Goal: Information Seeking & Learning: Check status

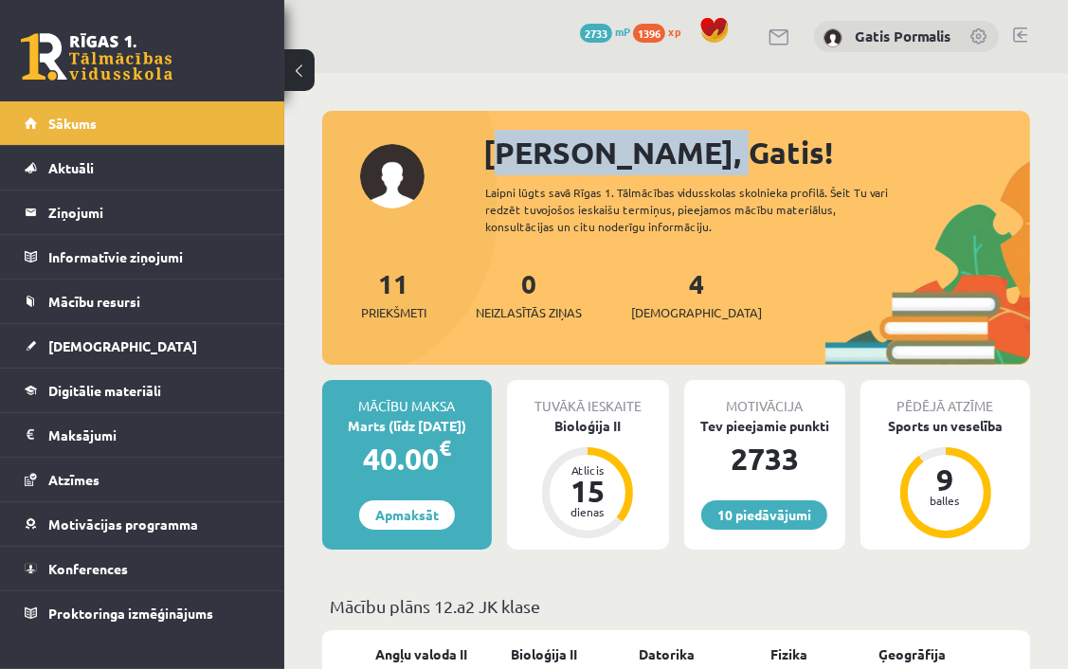
drag, startPoint x: 479, startPoint y: 152, endPoint x: 674, endPoint y: 152, distance: 195.3
click at [674, 152] on div "[PERSON_NAME], Gatis! Laipni lūgts savā Rīgas 1. Tālmācības vidusskolas skolnie…" at bounding box center [676, 247] width 708 height 235
click at [677, 163] on div "[PERSON_NAME], Gatis!" at bounding box center [756, 153] width 547 height 46
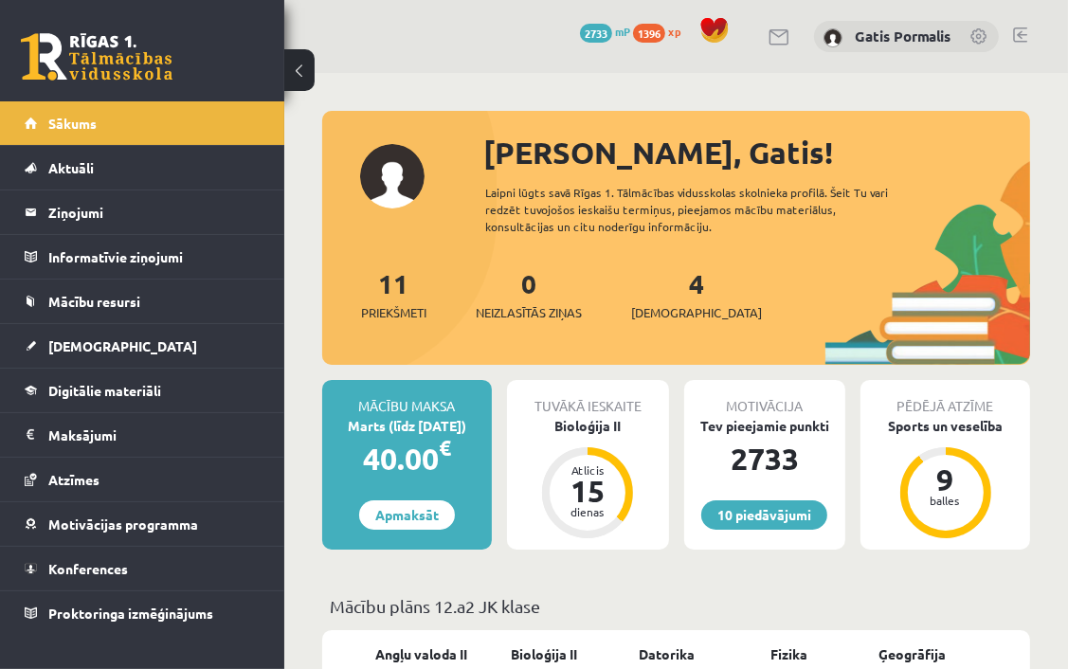
drag, startPoint x: 636, startPoint y: 224, endPoint x: 486, endPoint y: 197, distance: 152.1
click at [486, 197] on div "Laipni lūgts savā Rīgas 1. Tālmācības vidusskolas skolnieka profilā. Šeit Tu va…" at bounding box center [697, 209] width 425 height 51
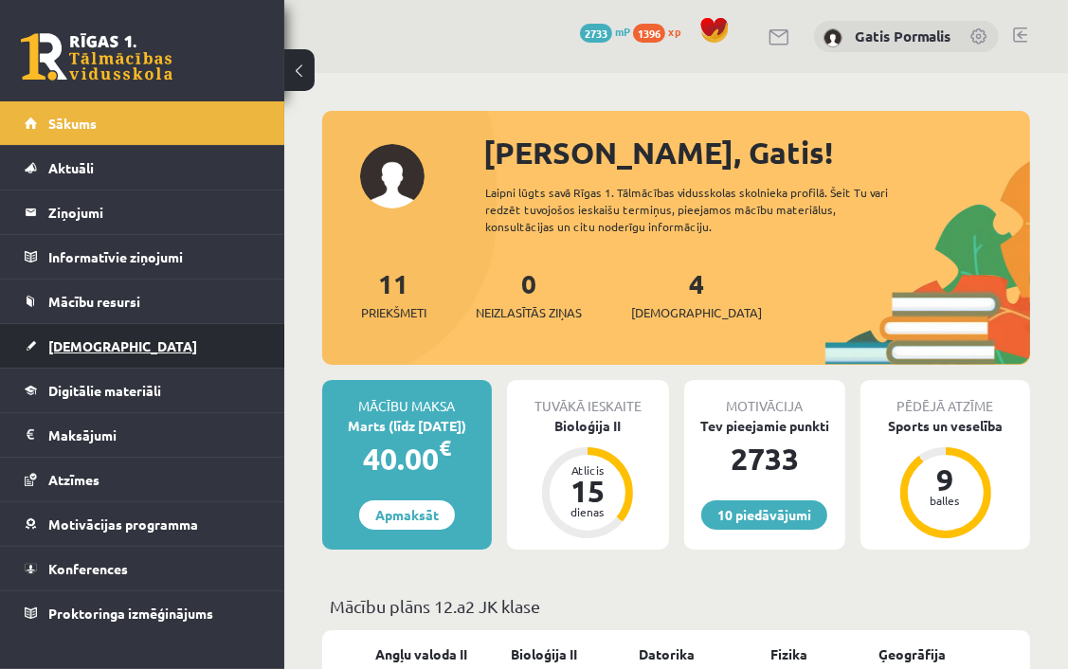
click at [133, 337] on link "[DEMOGRAPHIC_DATA]" at bounding box center [143, 346] width 236 height 44
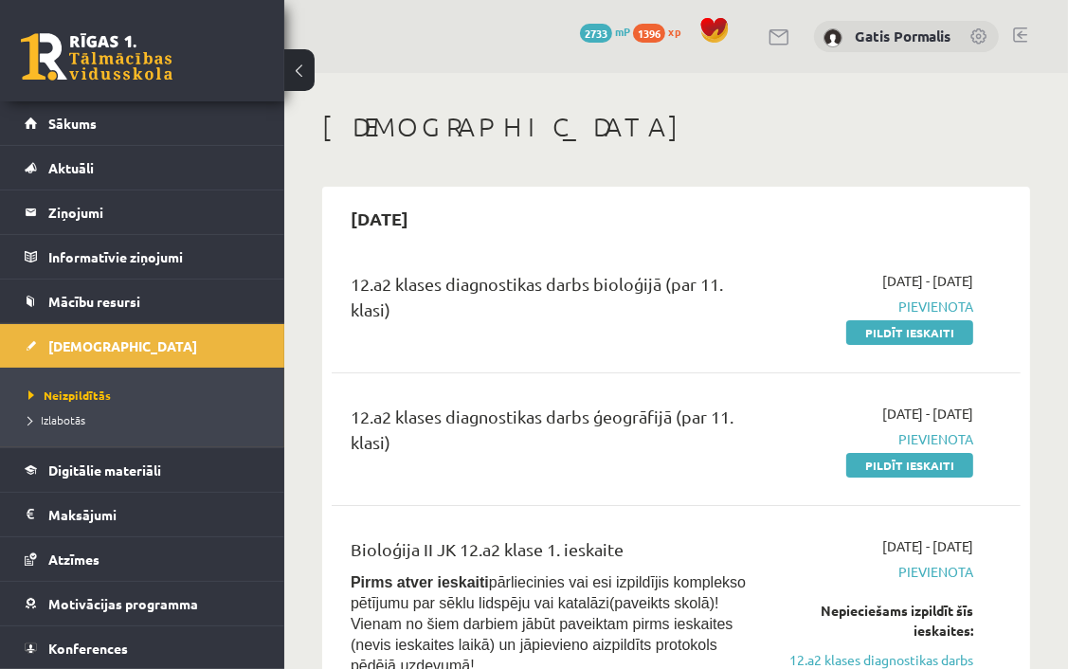
click at [788, 34] on link at bounding box center [780, 37] width 23 height 16
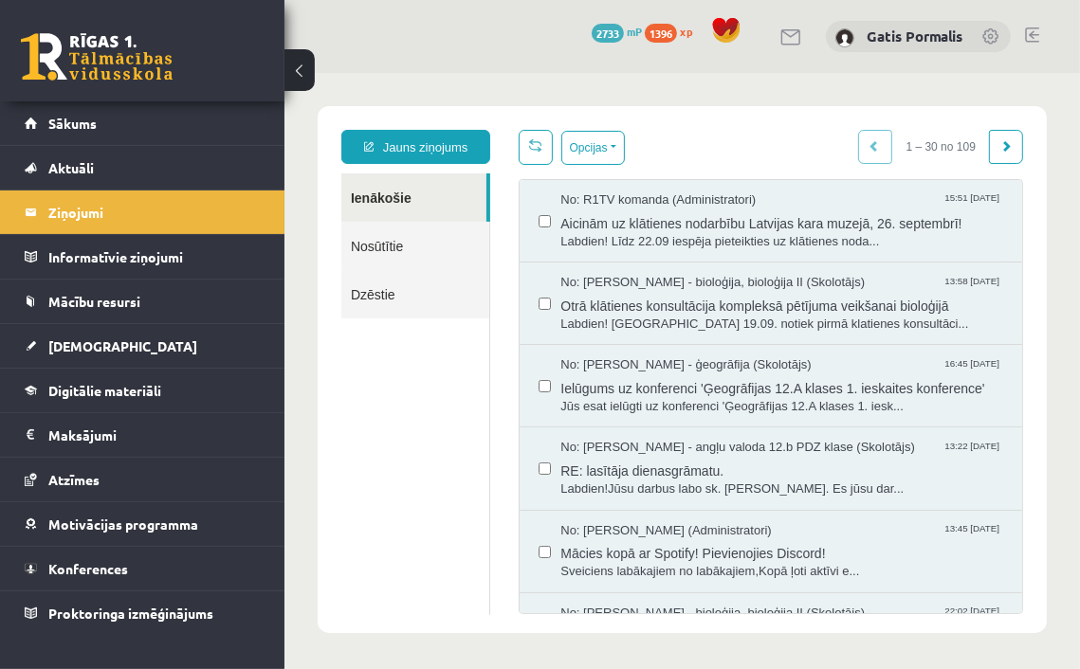
click at [384, 306] on link "Dzēstie" at bounding box center [414, 293] width 148 height 48
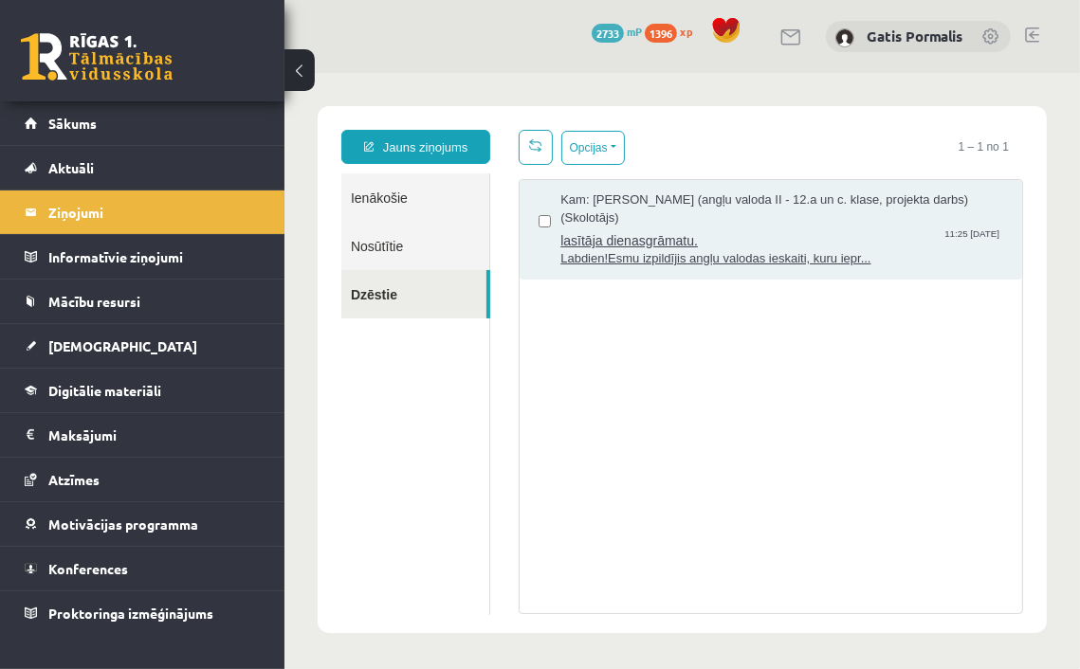
click at [601, 246] on span "lasītāja dienasgrāmatu." at bounding box center [780, 238] width 443 height 24
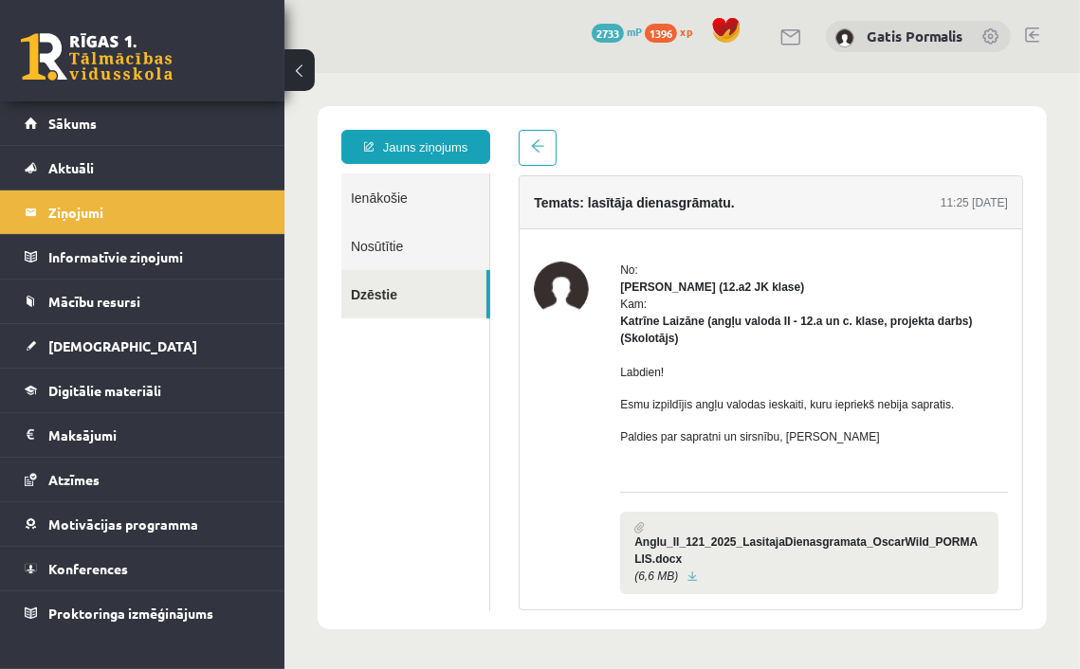
click at [447, 286] on link "Dzēstie" at bounding box center [412, 293] width 145 height 48
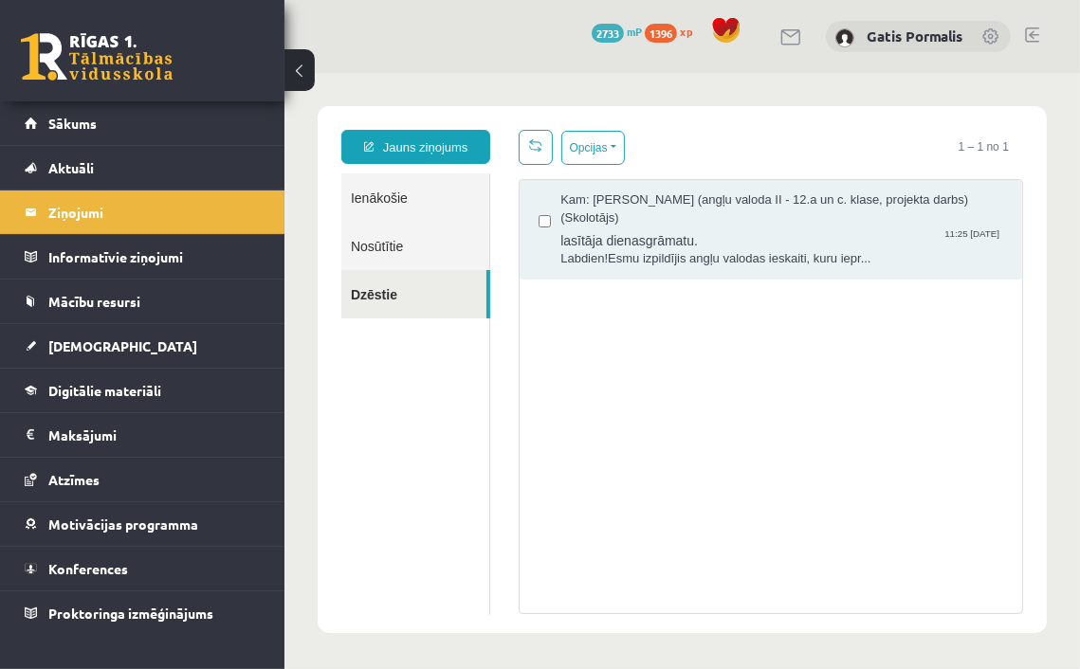
click at [441, 257] on link "Nosūtītie" at bounding box center [414, 245] width 148 height 48
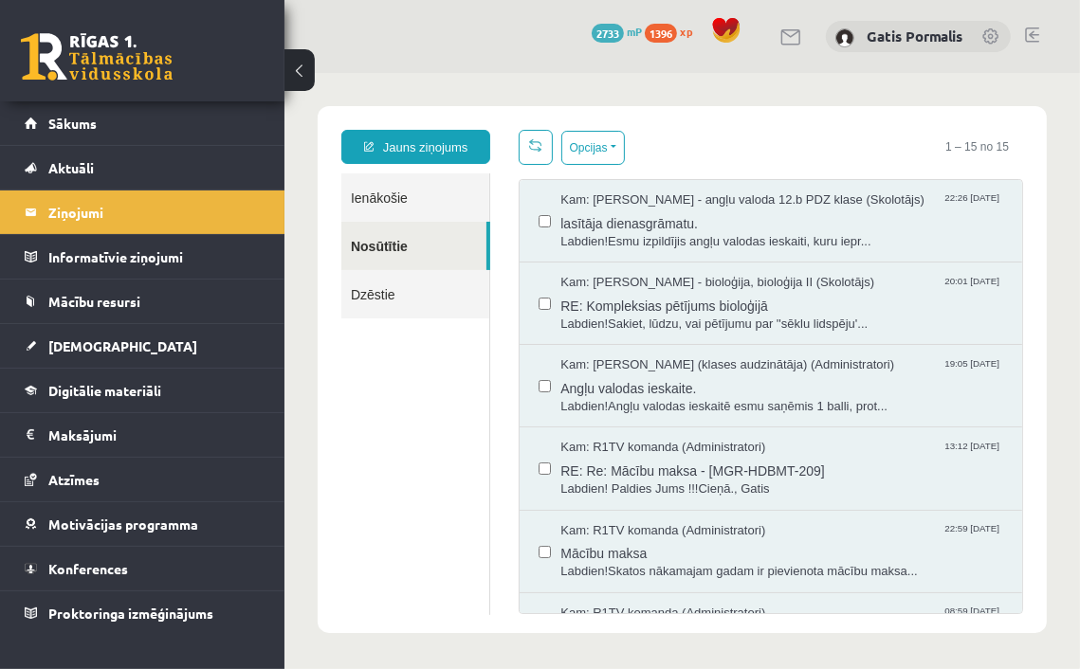
click at [443, 289] on link "Dzēstie" at bounding box center [414, 293] width 148 height 48
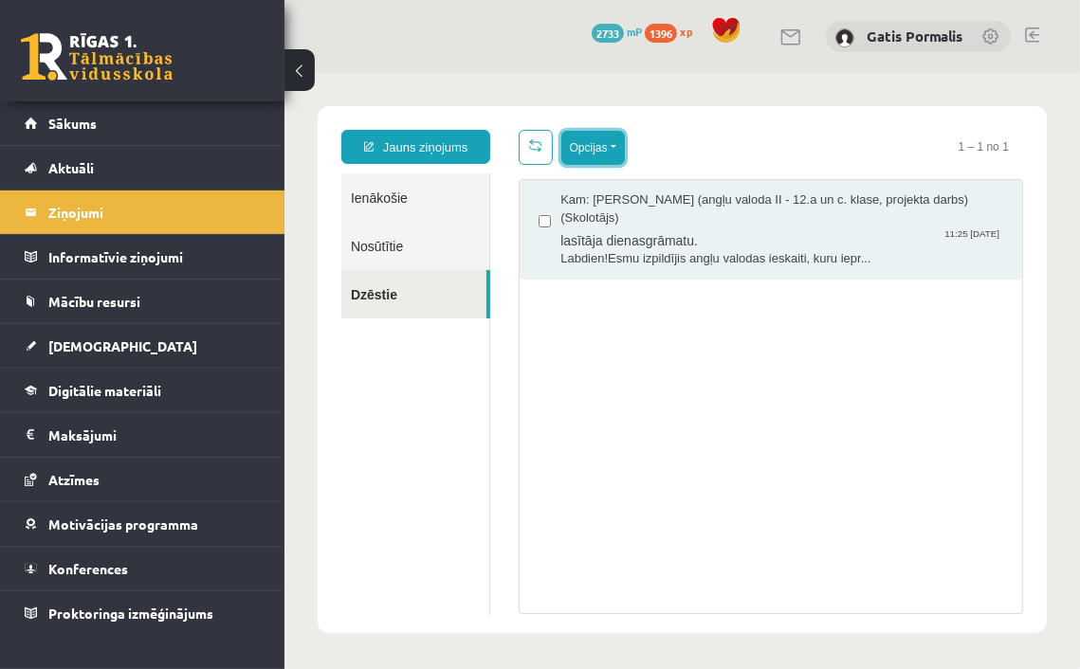
click at [603, 144] on button "Opcijas" at bounding box center [592, 147] width 64 height 34
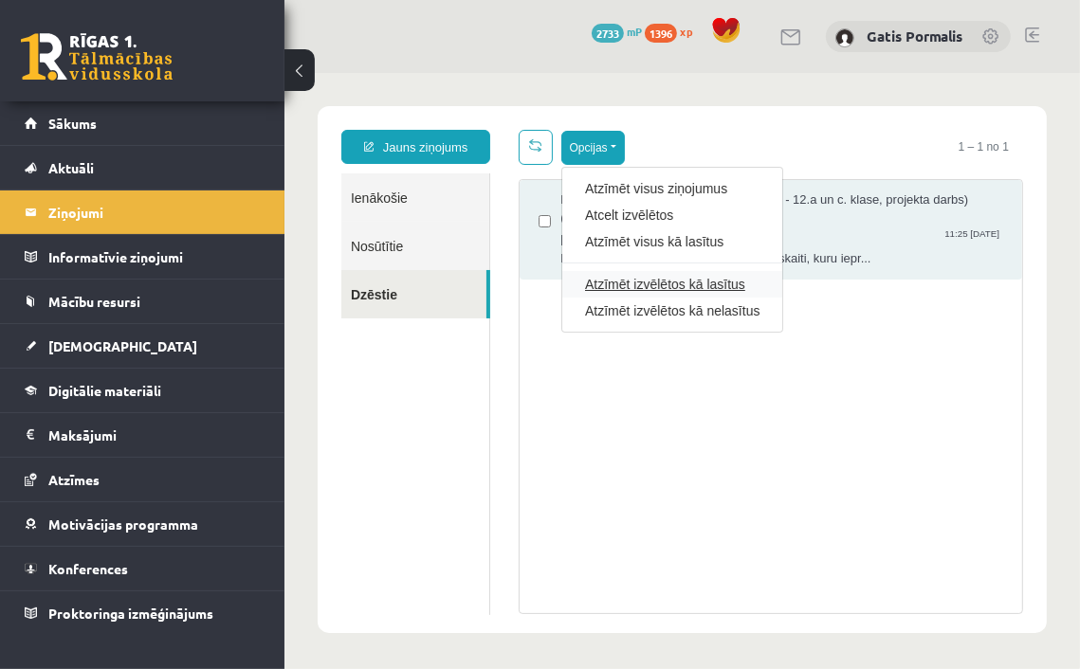
click at [717, 285] on link "Atzīmēt izvēlētos kā lasītus" at bounding box center [671, 283] width 174 height 19
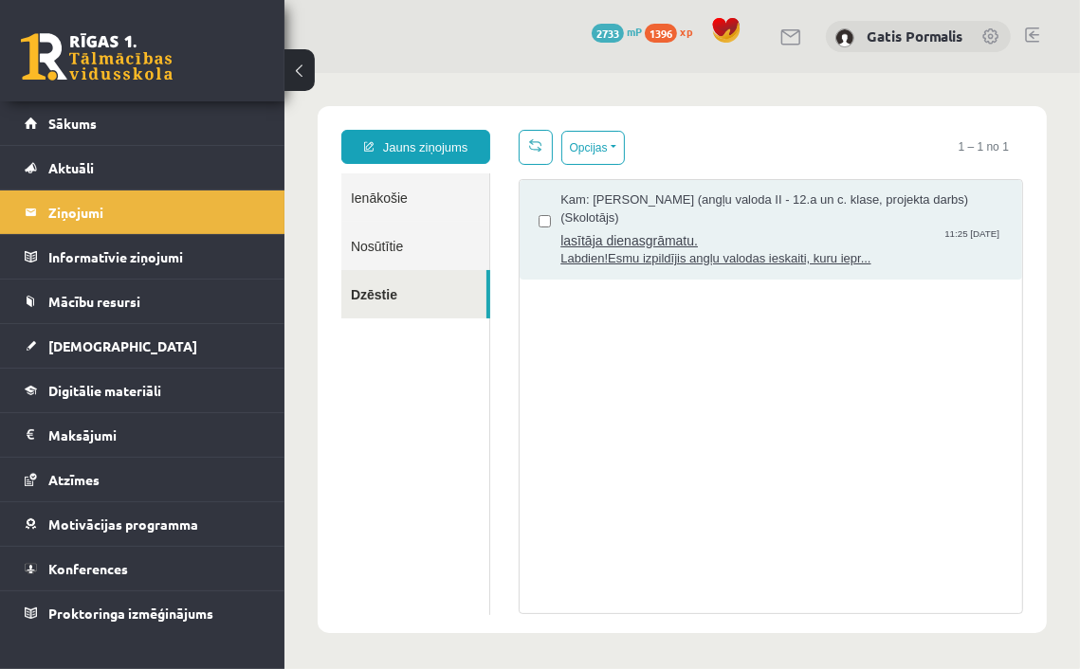
click at [685, 251] on span "Labdien!Esmu izpildījis angļu valodas ieskaiti, kuru iepr..." at bounding box center [780, 258] width 443 height 18
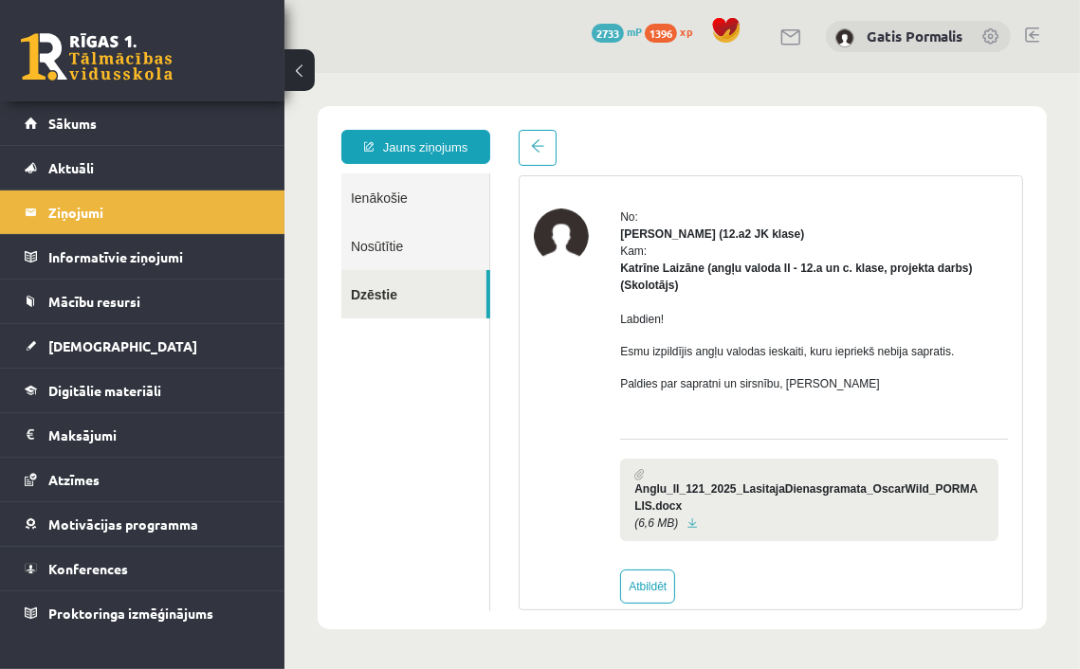
scroll to position [78, 0]
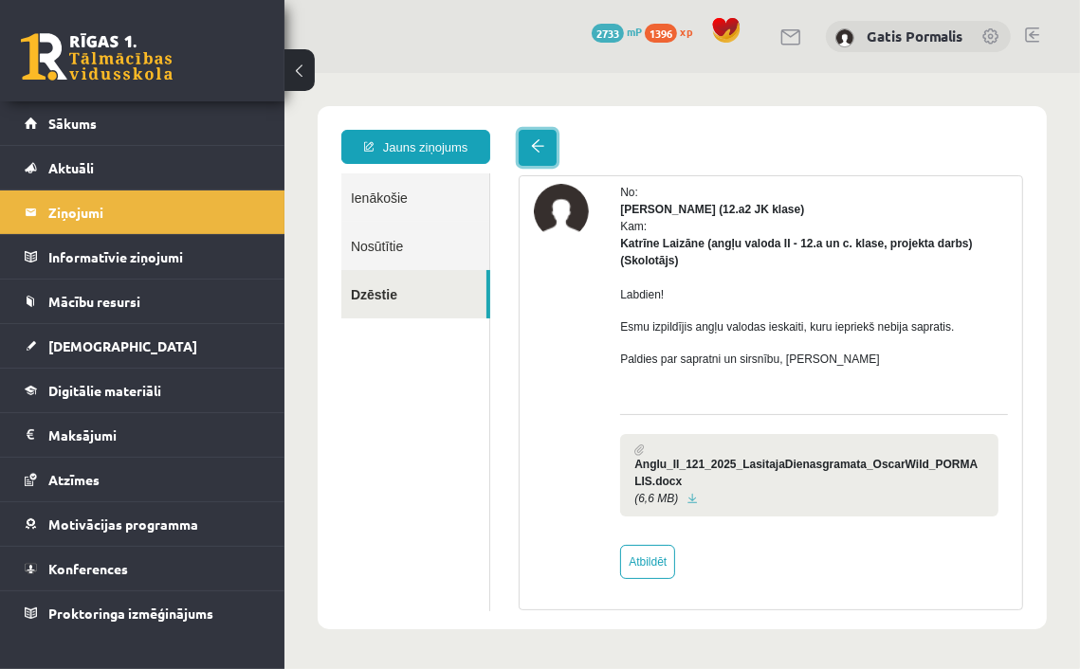
click at [534, 147] on span at bounding box center [536, 144] width 13 height 13
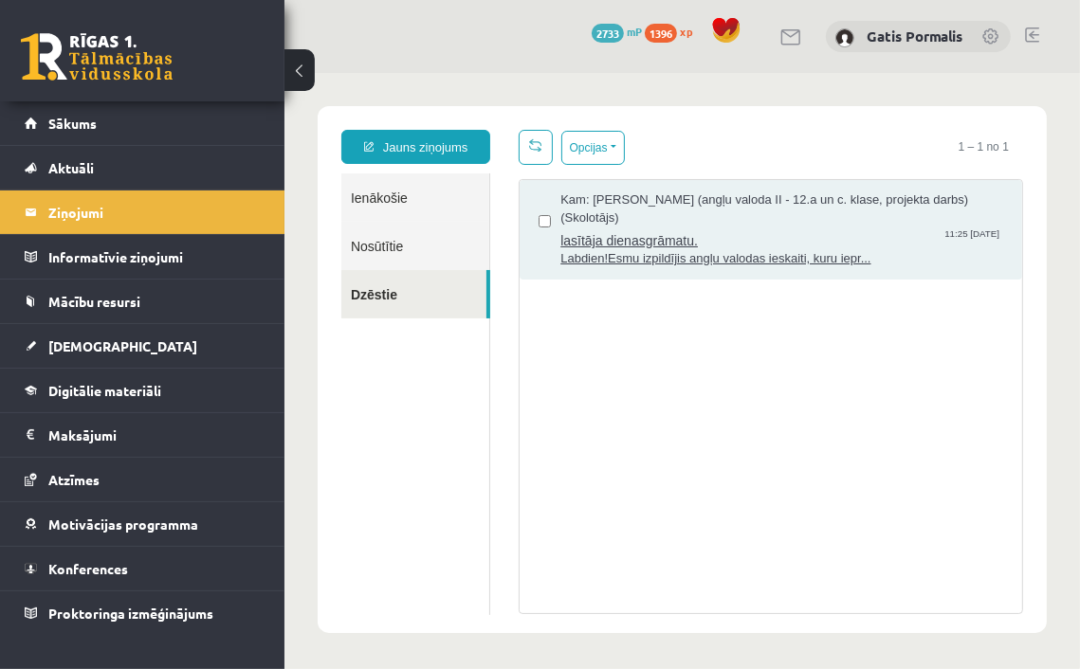
scroll to position [0, 0]
click at [718, 229] on span "lasītāja dienasgrāmatu." at bounding box center [780, 238] width 443 height 24
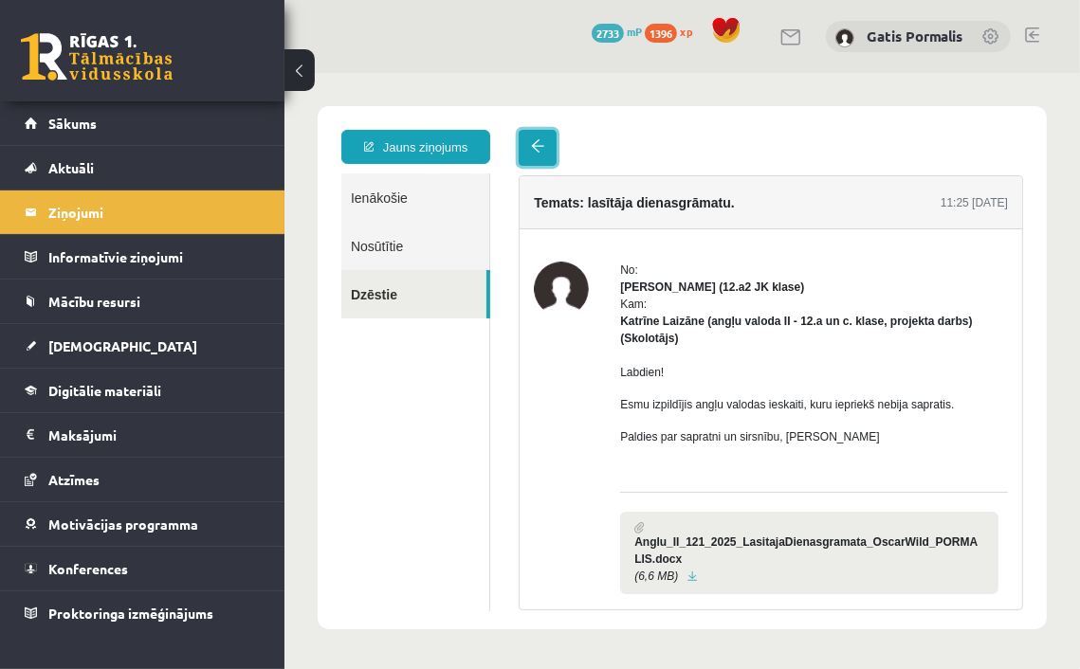
click at [544, 160] on link at bounding box center [537, 147] width 38 height 36
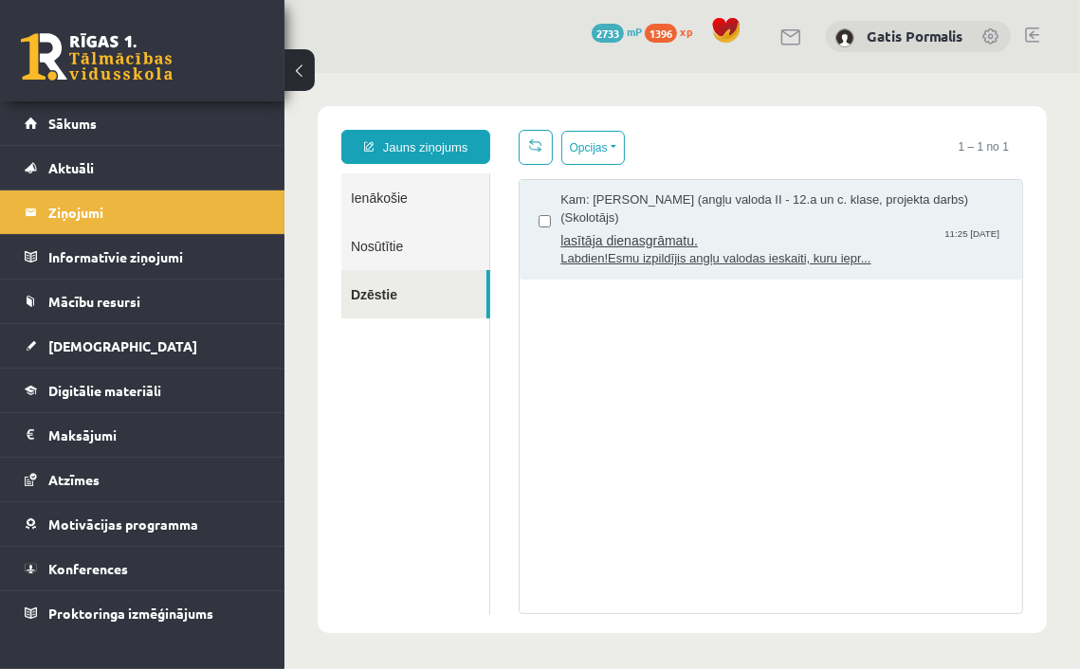
click at [642, 243] on span "lasītāja dienasgrāmatu." at bounding box center [780, 238] width 443 height 24
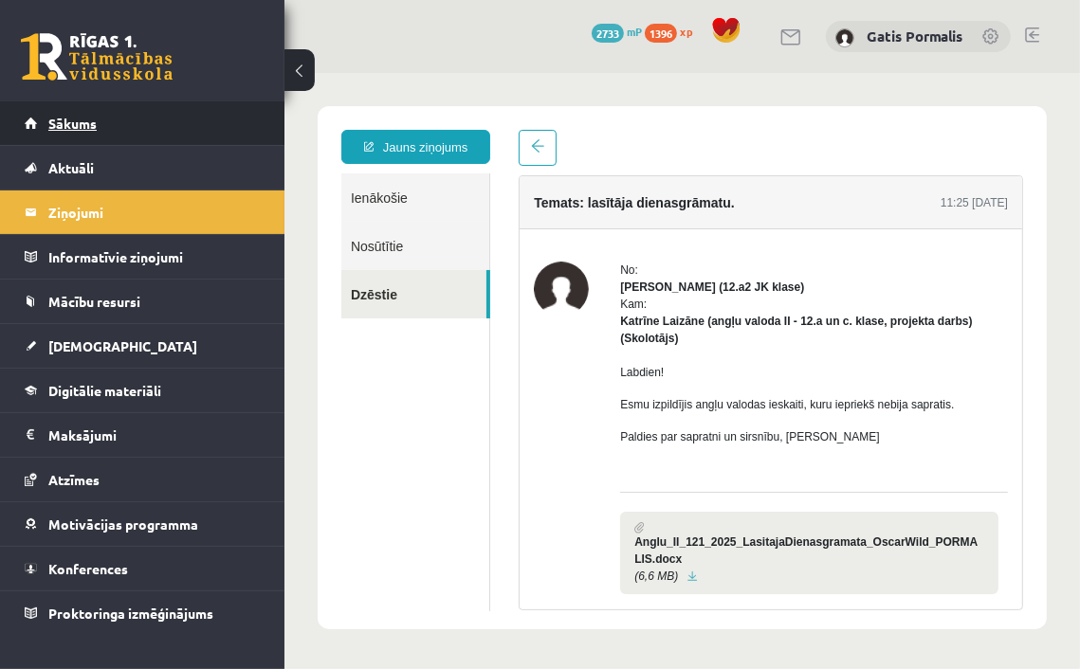
click at [180, 117] on link "Sākums" at bounding box center [143, 123] width 236 height 44
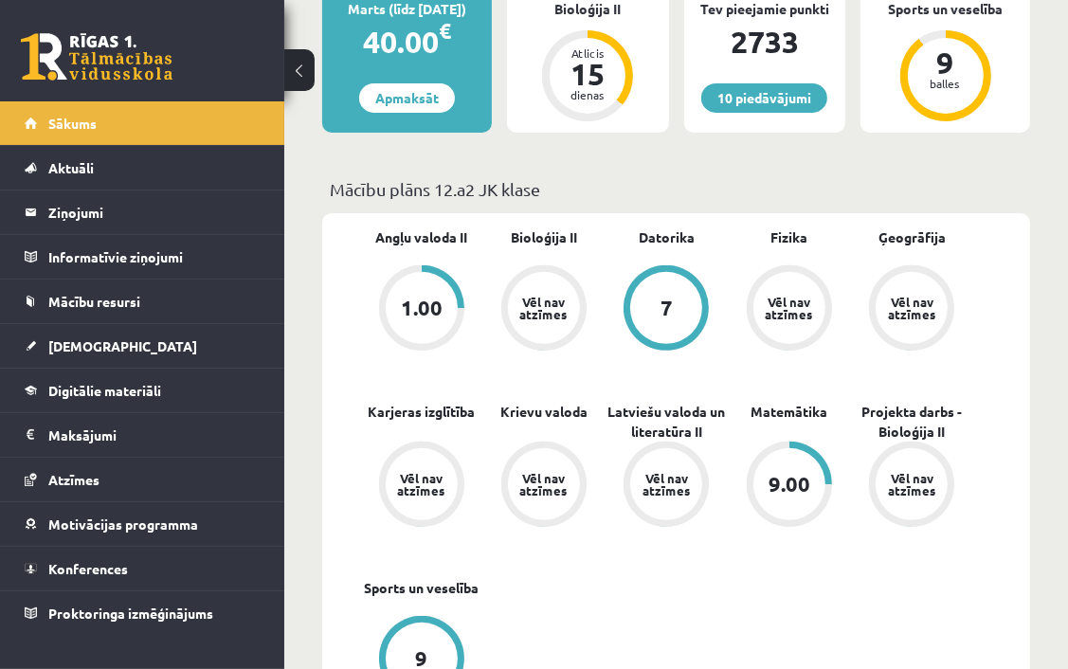
scroll to position [455, 0]
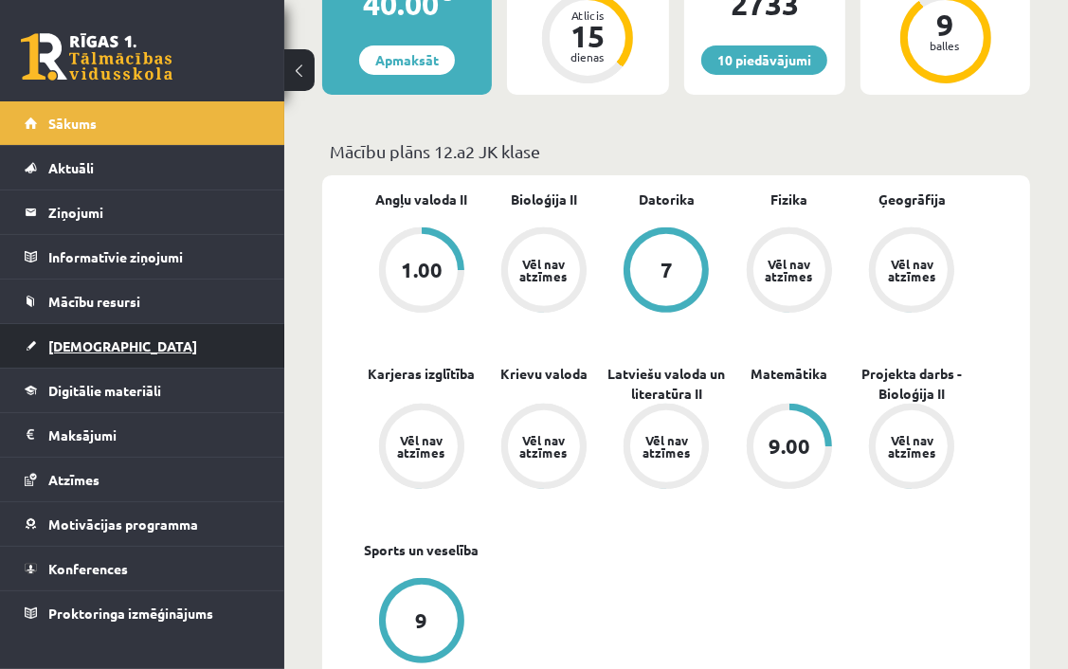
click at [104, 336] on link "[DEMOGRAPHIC_DATA]" at bounding box center [143, 346] width 236 height 44
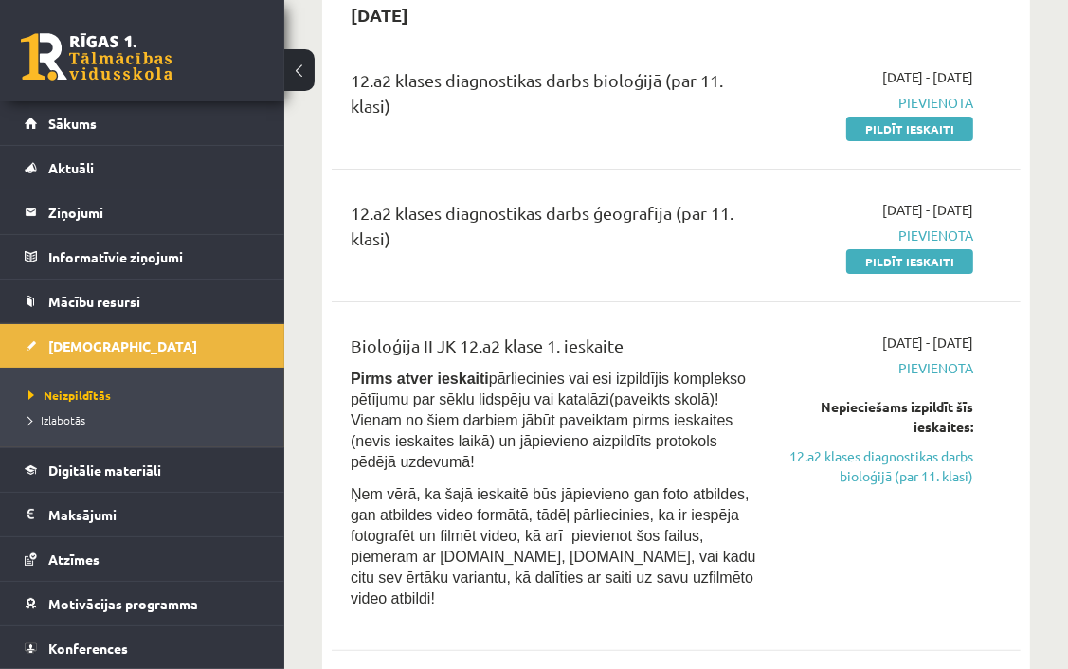
scroll to position [152, 0]
